Goal: Find specific page/section: Find specific page/section

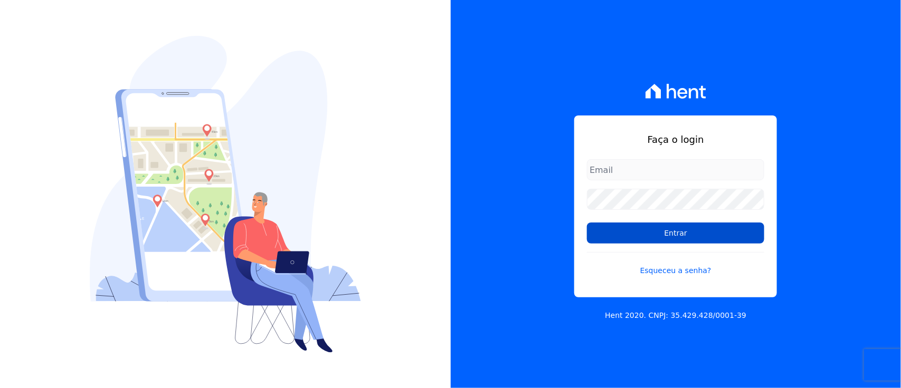
type input "[PERSON_NAME][EMAIL_ADDRESS][PERSON_NAME][DOMAIN_NAME]"
click at [689, 237] on input "Entrar" at bounding box center [675, 233] width 177 height 21
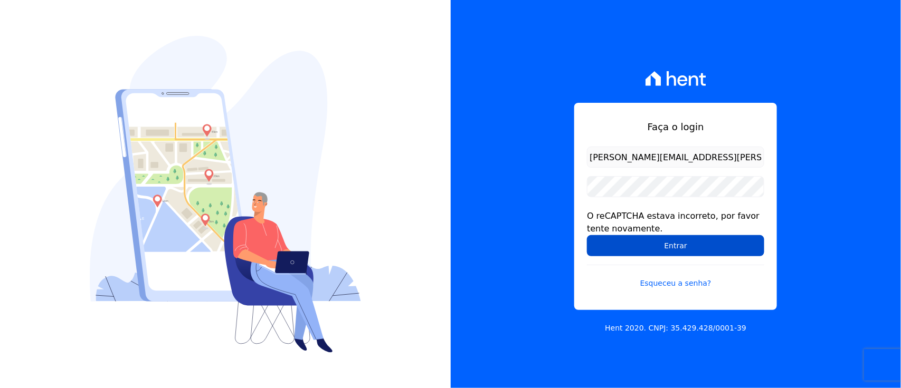
click at [663, 252] on input "Entrar" at bounding box center [675, 245] width 177 height 21
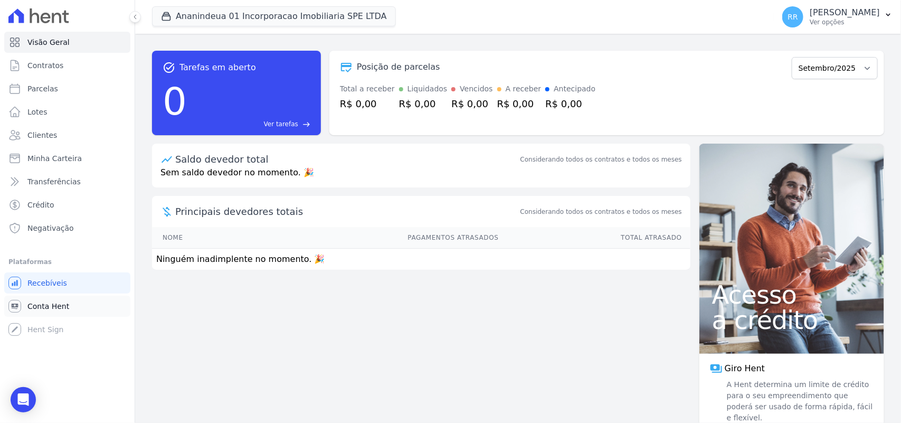
click at [54, 312] on link "Conta Hent" at bounding box center [67, 305] width 126 height 21
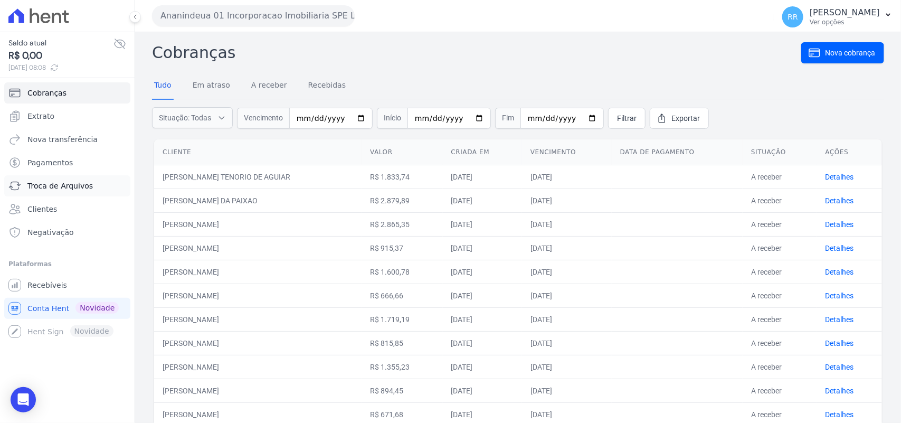
click at [61, 195] on link "Troca de Arquivos" at bounding box center [67, 185] width 126 height 21
